Goal: Information Seeking & Learning: Learn about a topic

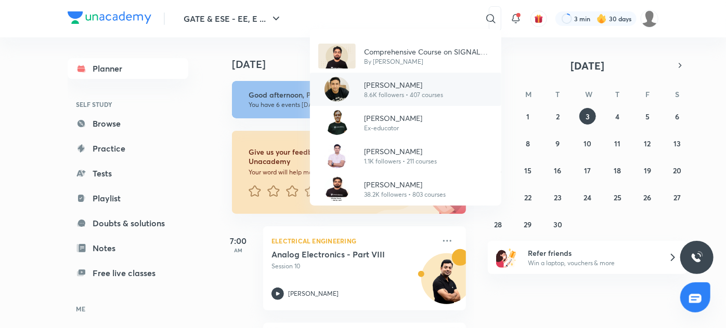
click at [414, 97] on p "8.6K followers • 407 courses" at bounding box center [403, 94] width 79 height 9
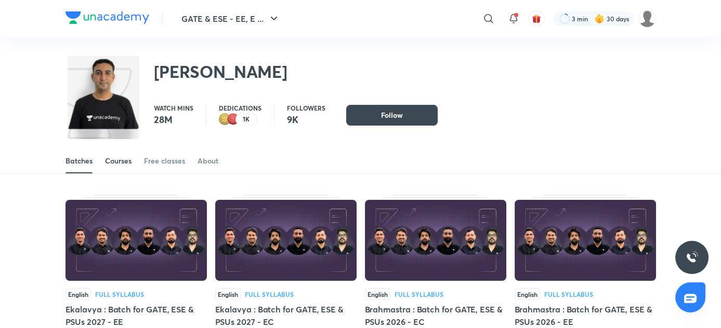
click at [108, 154] on link "Courses" at bounding box center [118, 161] width 27 height 25
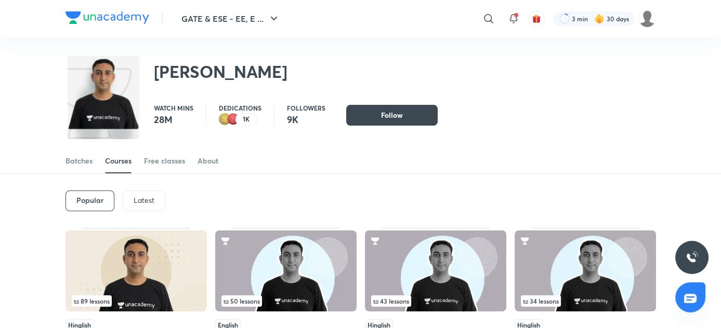
click at [139, 198] on p "Latest" at bounding box center [144, 200] width 21 height 8
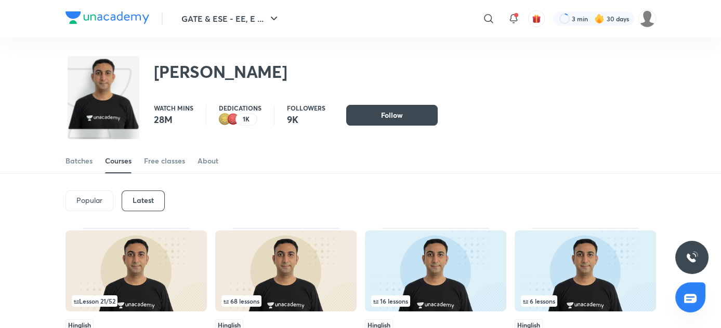
click at [87, 198] on p "Popular" at bounding box center [89, 200] width 26 height 8
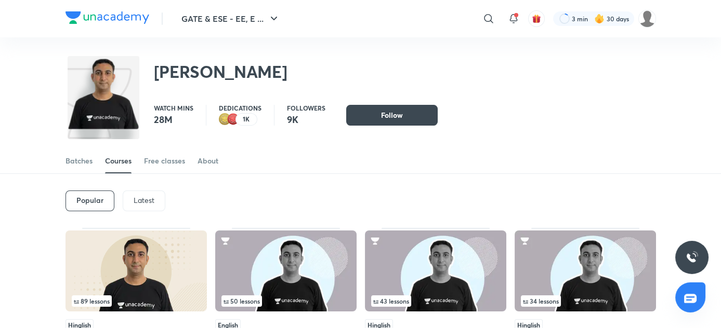
click at [152, 275] on img at bounding box center [135, 271] width 141 height 81
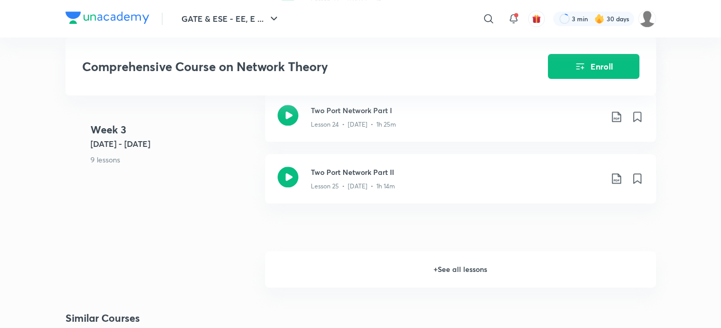
scroll to position [2105, 0]
click at [428, 277] on h6 "+ See all lessons" at bounding box center [460, 270] width 391 height 36
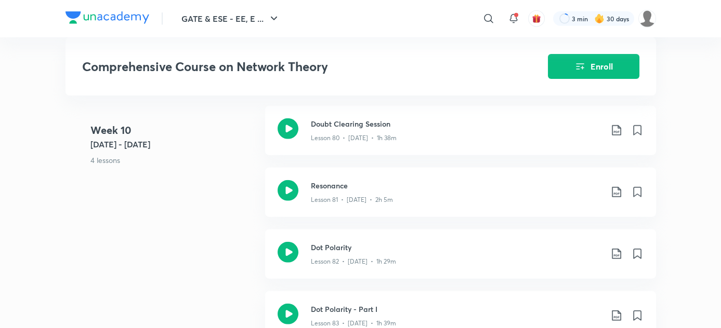
scroll to position [5910, 0]
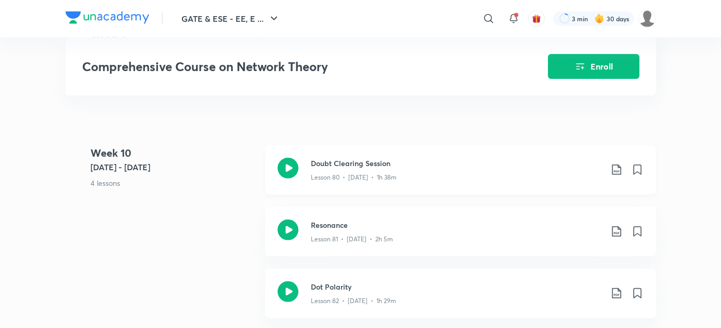
click at [353, 182] on p "Lesson 80 • [DATE] • 1h 38m" at bounding box center [354, 177] width 86 height 9
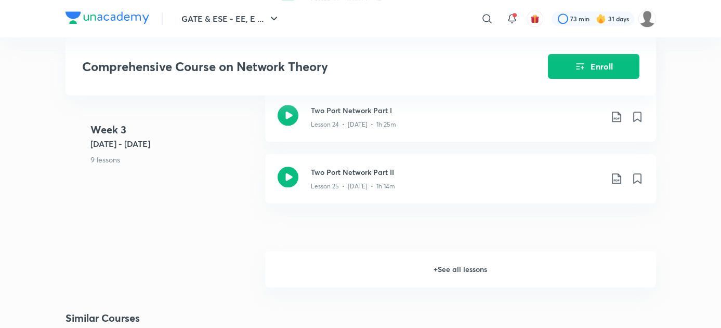
scroll to position [2105, 0]
click at [463, 277] on h6 "+ See all lessons" at bounding box center [460, 270] width 391 height 36
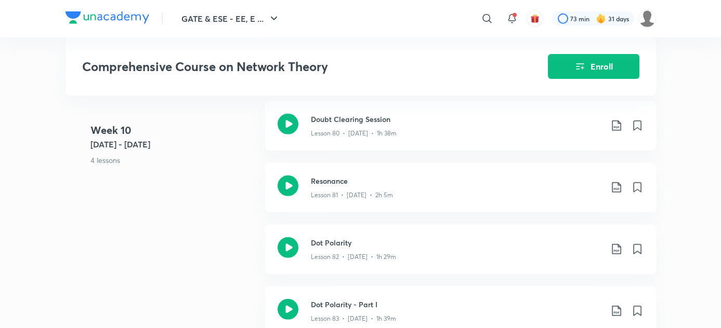
scroll to position [5949, 0]
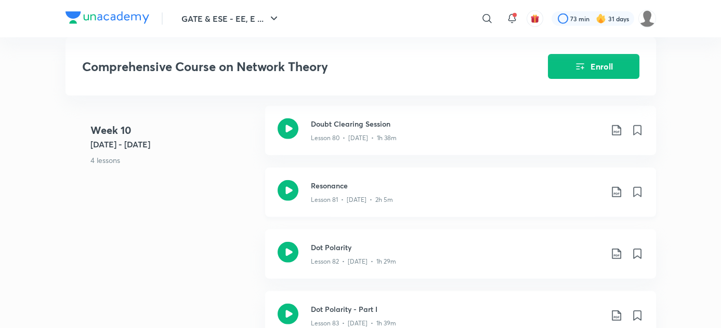
click at [410, 205] on div "Lesson 81 • [DATE] • 2h 5m" at bounding box center [456, 198] width 291 height 14
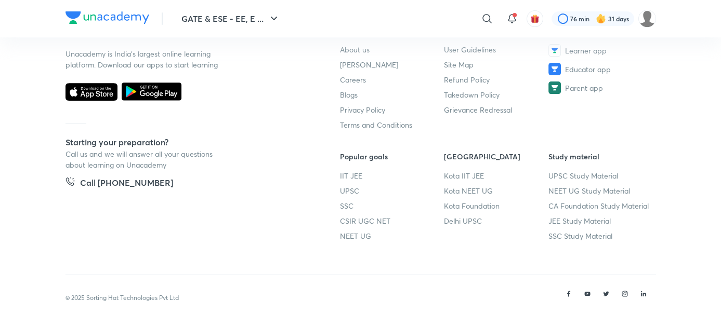
scroll to position [599, 0]
